Goal: Find specific page/section: Find specific page/section

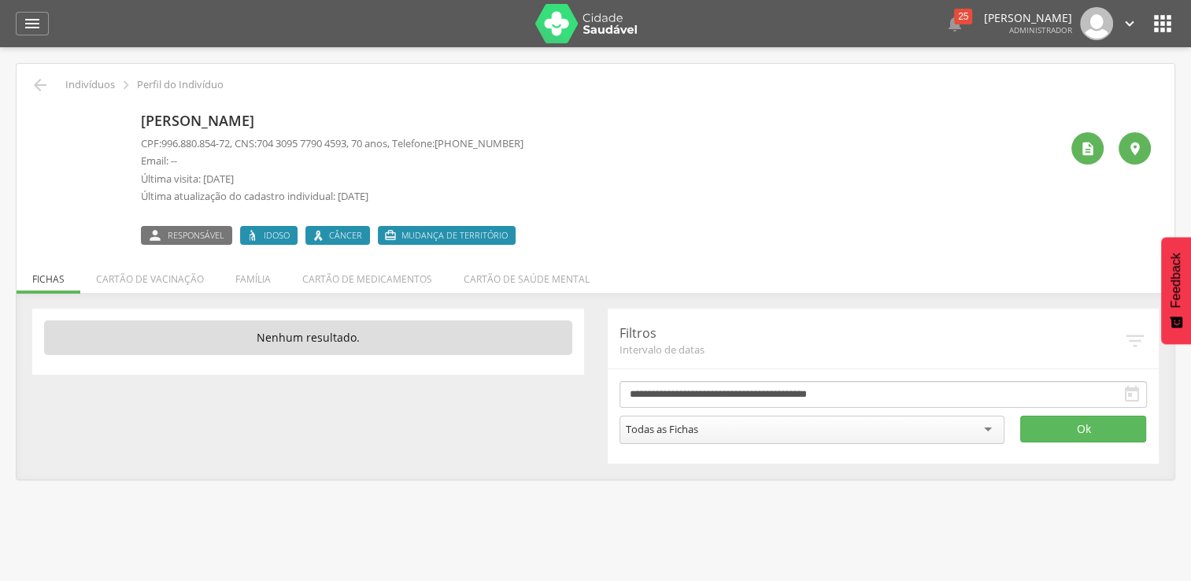
click at [79, 87] on p "Indivíduos" at bounding box center [90, 85] width 50 height 13
click at [35, 27] on icon "" at bounding box center [32, 23] width 19 height 19
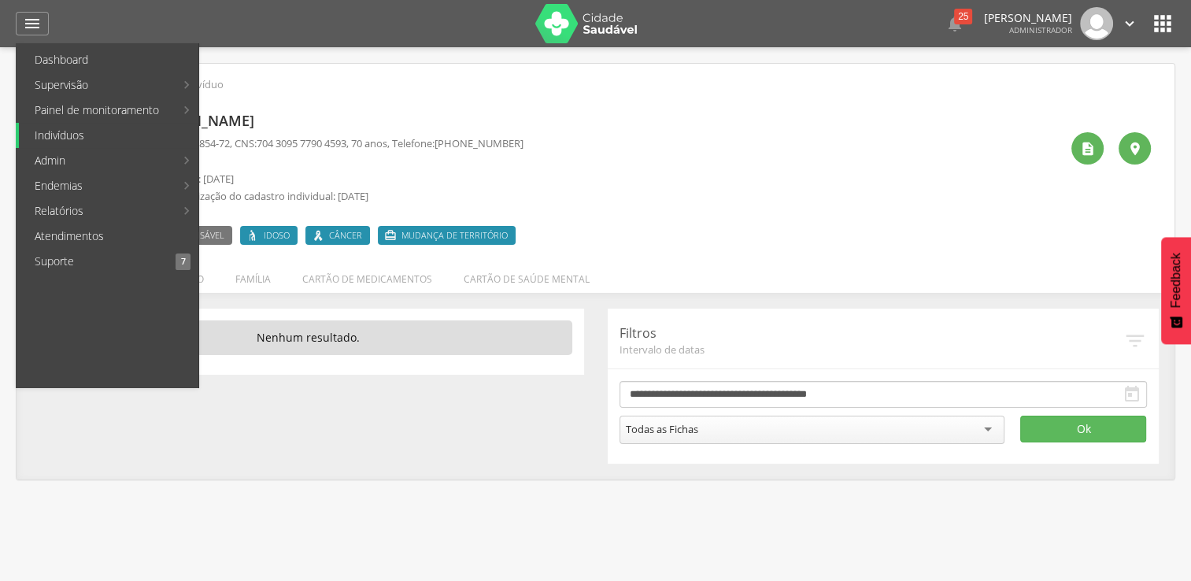
click at [35, 135] on link "Indivíduos" at bounding box center [108, 135] width 179 height 25
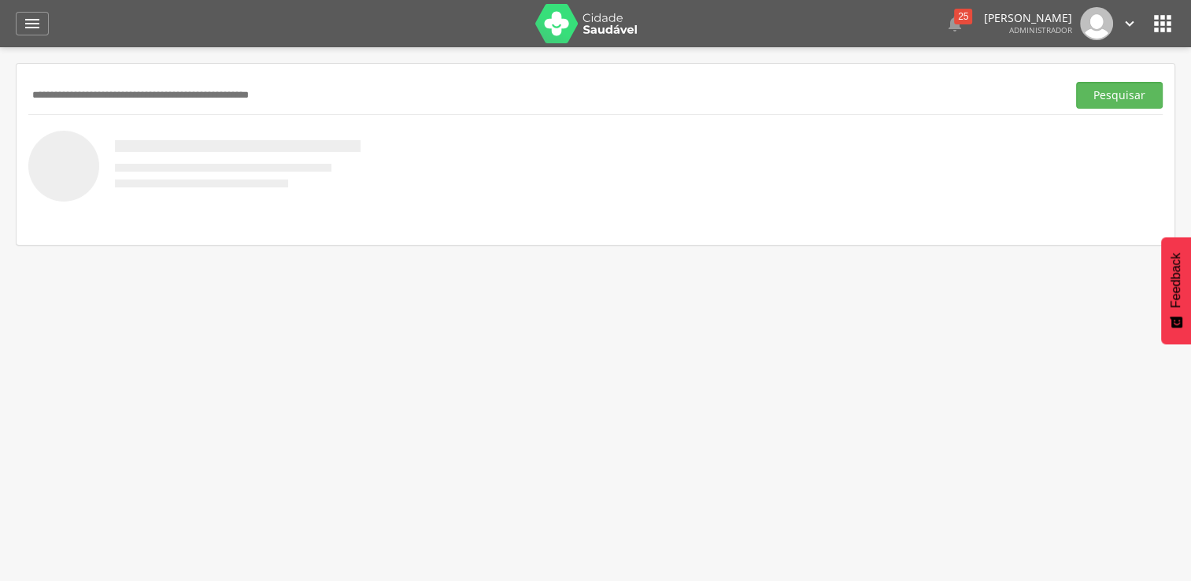
click at [158, 82] on input "text" at bounding box center [544, 95] width 1032 height 27
paste input "**********"
type input "**********"
click at [1076, 82] on button "Pesquisar" at bounding box center [1119, 95] width 87 height 27
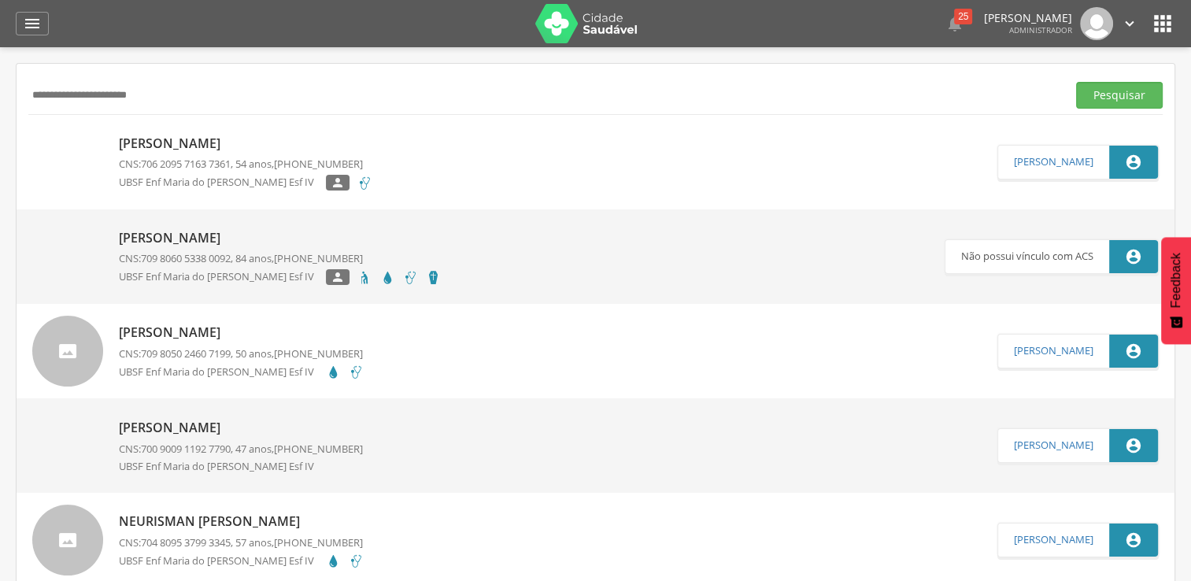
click at [186, 147] on p "[PERSON_NAME]" at bounding box center [245, 144] width 253 height 18
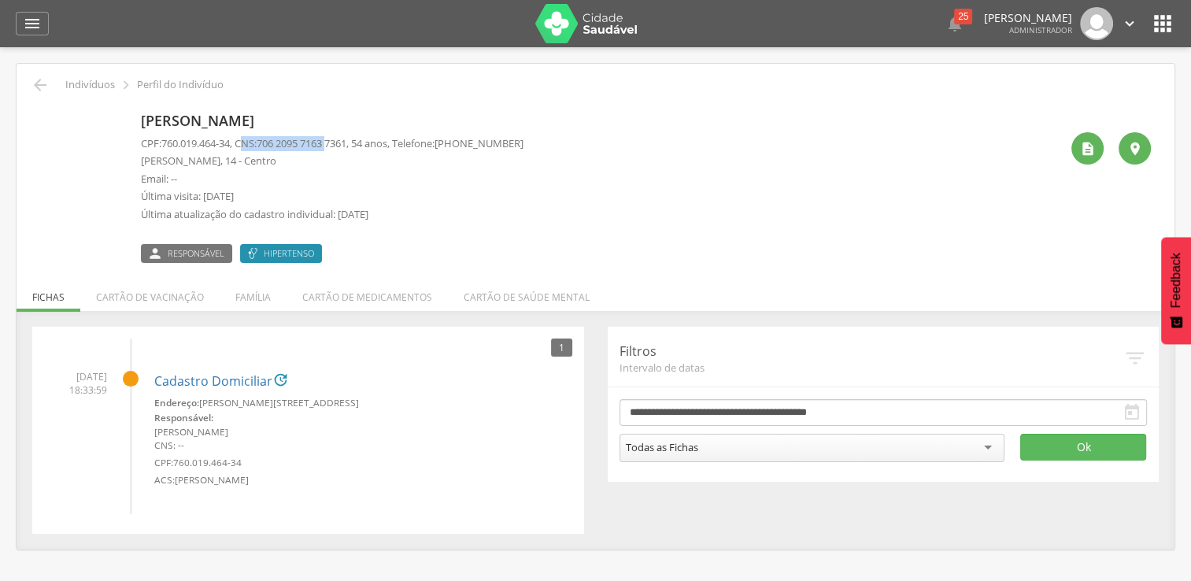
drag, startPoint x: 246, startPoint y: 142, endPoint x: 338, endPoint y: 146, distance: 93.0
click at [338, 146] on p "CPF: 760.019.464-34 , CNS: [PHONE_NUMBER] , 54 anos, Telefone: [PHONE_NUMBER]" at bounding box center [332, 143] width 382 height 15
click at [346, 146] on span "706 2095 7163 7361" at bounding box center [302, 143] width 90 height 14
click at [1069, 145] on div " " at bounding box center [1104, 184] width 91 height 157
click at [1076, 146] on div "" at bounding box center [1087, 148] width 32 height 32
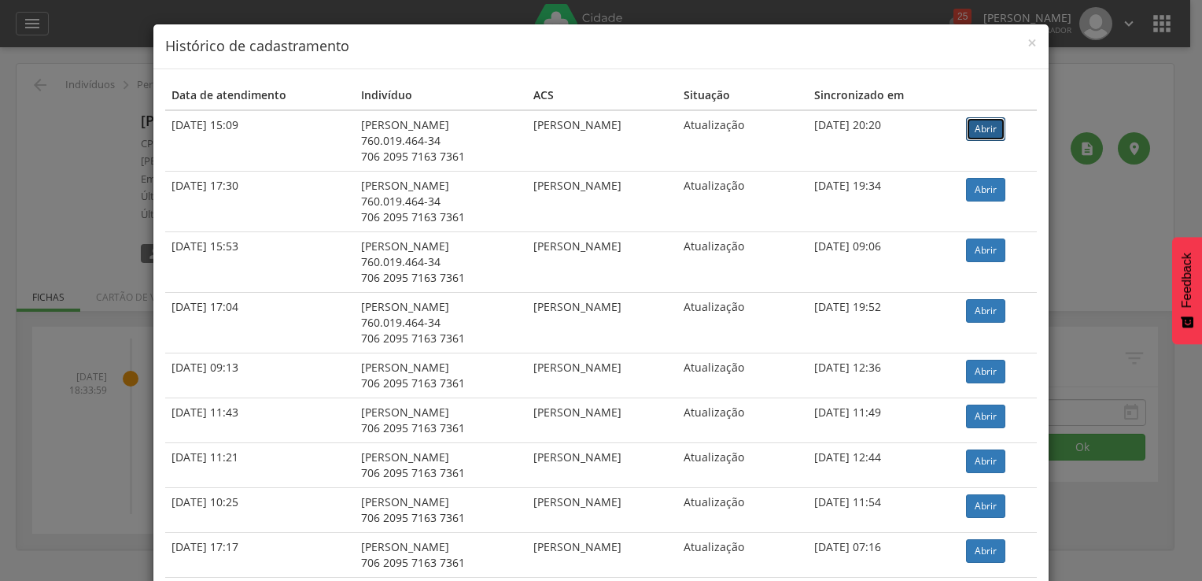
click at [1006, 128] on link "Abrir" at bounding box center [985, 129] width 39 height 24
click at [1028, 43] on span "×" at bounding box center [1032, 42] width 9 height 22
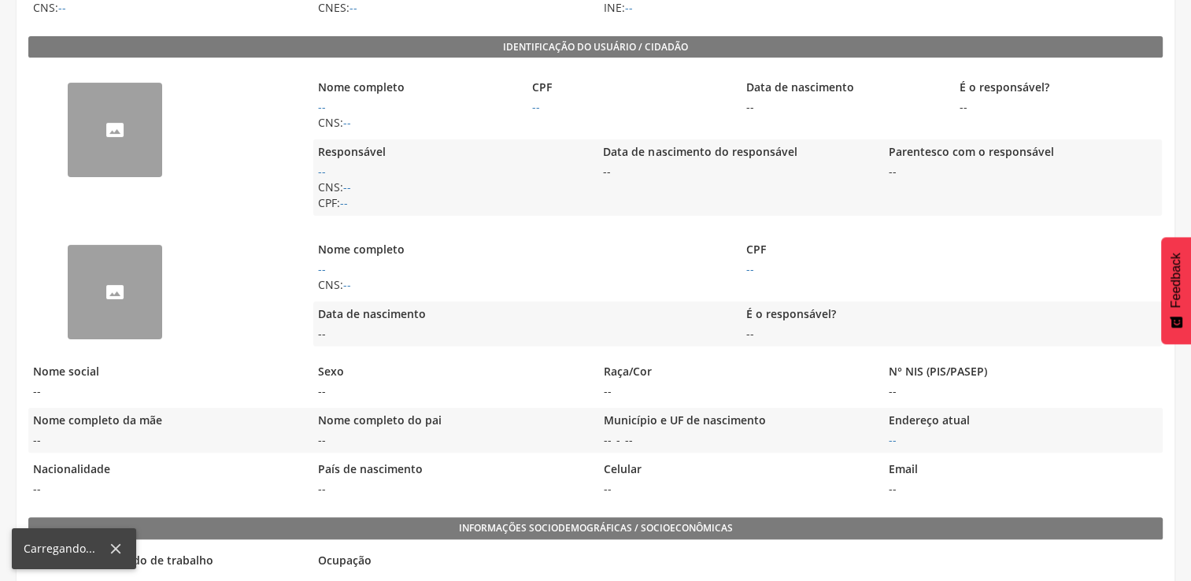
scroll to position [337, 0]
